Goal: Task Accomplishment & Management: Use online tool/utility

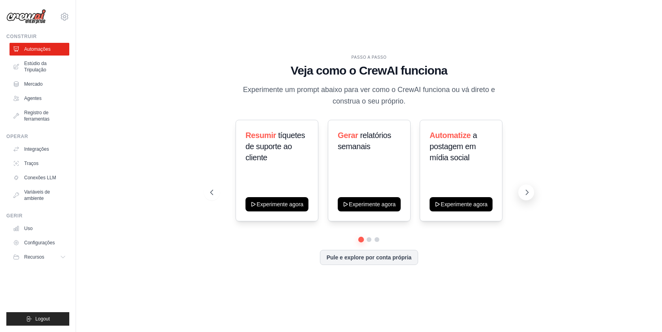
click at [527, 194] on icon at bounding box center [527, 192] width 8 height 8
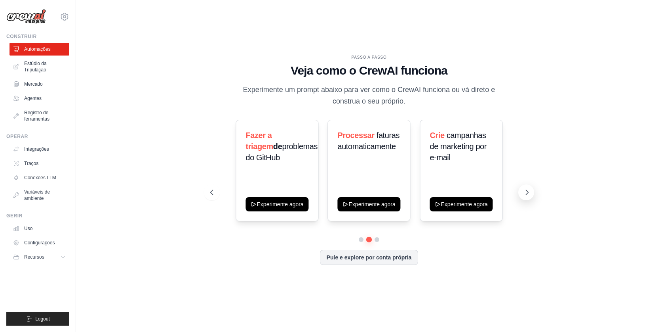
click at [527, 194] on icon at bounding box center [527, 192] width 8 height 8
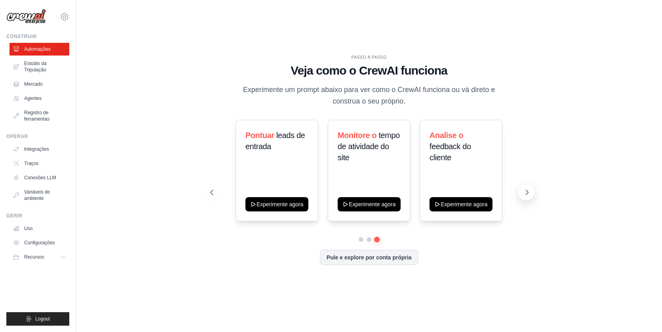
click at [527, 194] on icon at bounding box center [527, 192] width 8 height 8
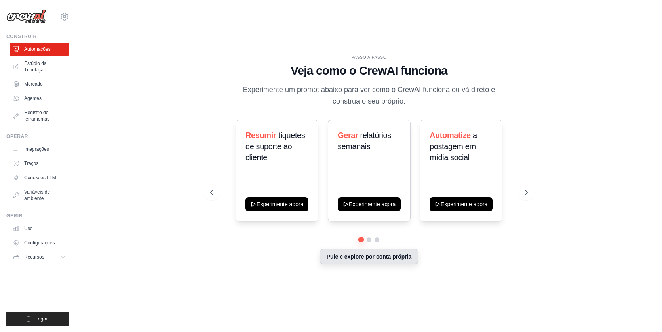
click at [384, 253] on button "Pule e explore por conta própria" at bounding box center [369, 256] width 99 height 15
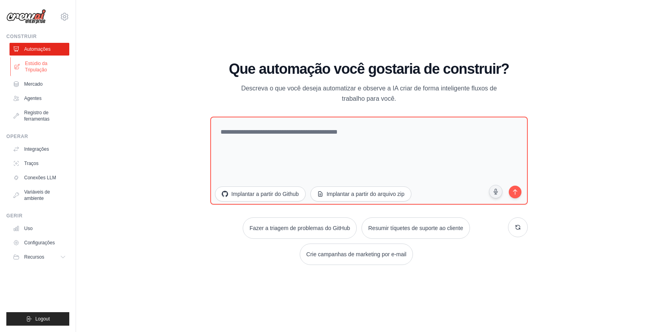
click at [39, 65] on font "Estúdio da Tripulação" at bounding box center [46, 66] width 42 height 13
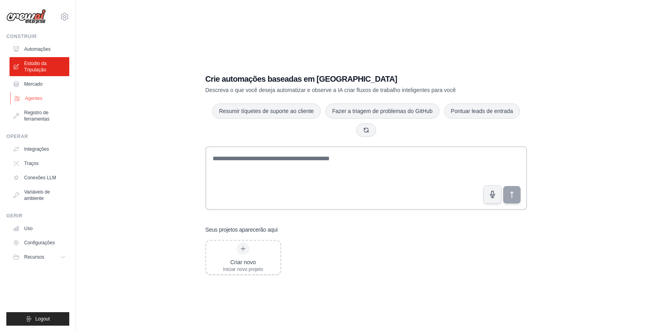
click at [33, 97] on font "Agentes" at bounding box center [33, 98] width 17 height 6
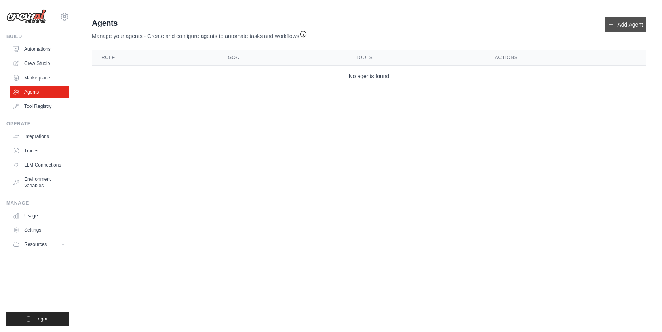
click at [621, 24] on link "Add Agent" at bounding box center [626, 24] width 42 height 14
